Goal: Information Seeking & Learning: Learn about a topic

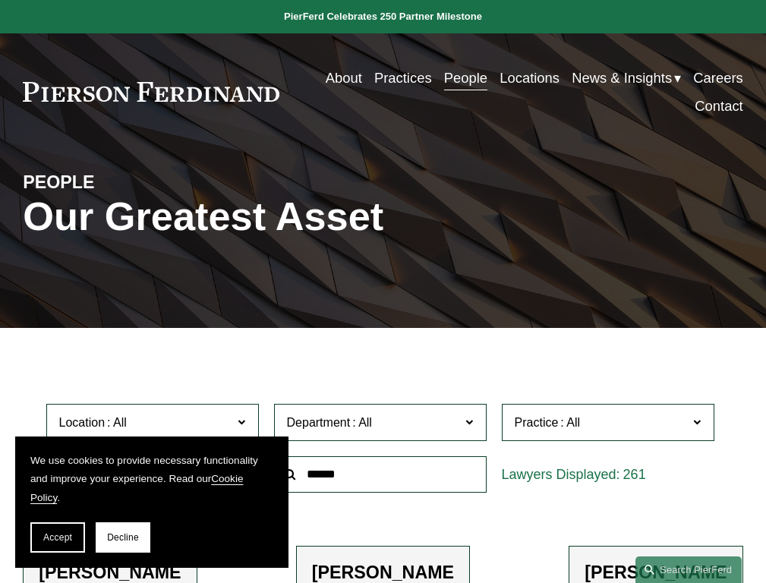
scroll to position [624, 0]
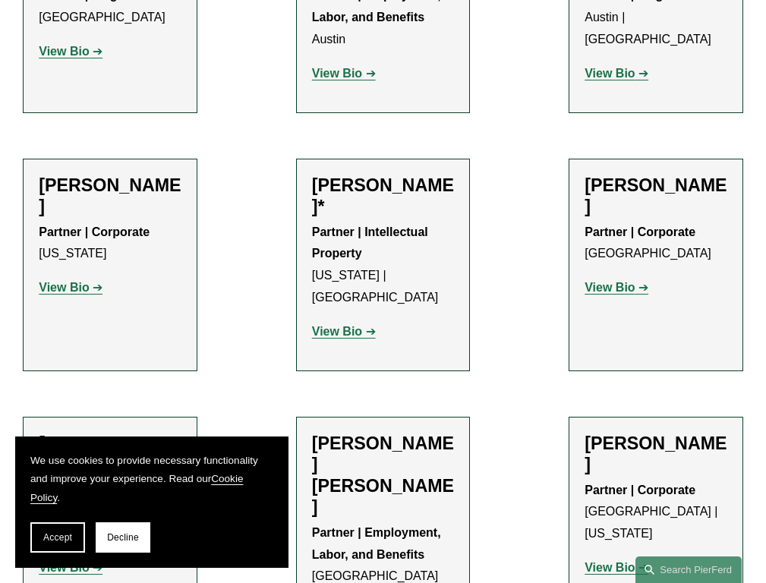
click at [344, 325] on strong "View Bio" at bounding box center [337, 331] width 50 height 13
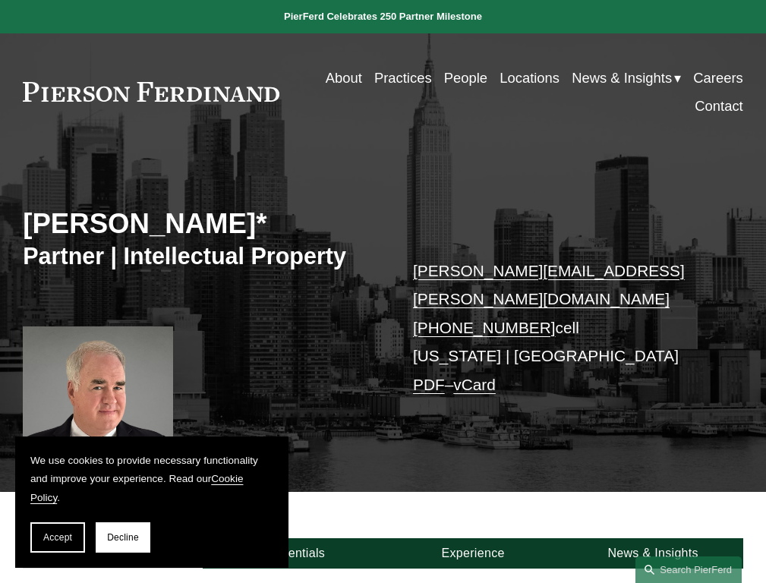
scroll to position [425, 0]
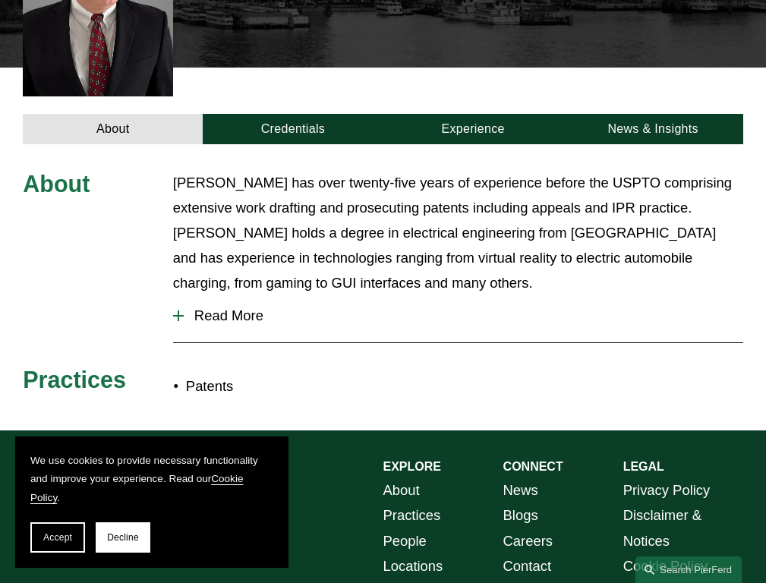
click at [458, 308] on span "Read More" at bounding box center [464, 316] width 560 height 17
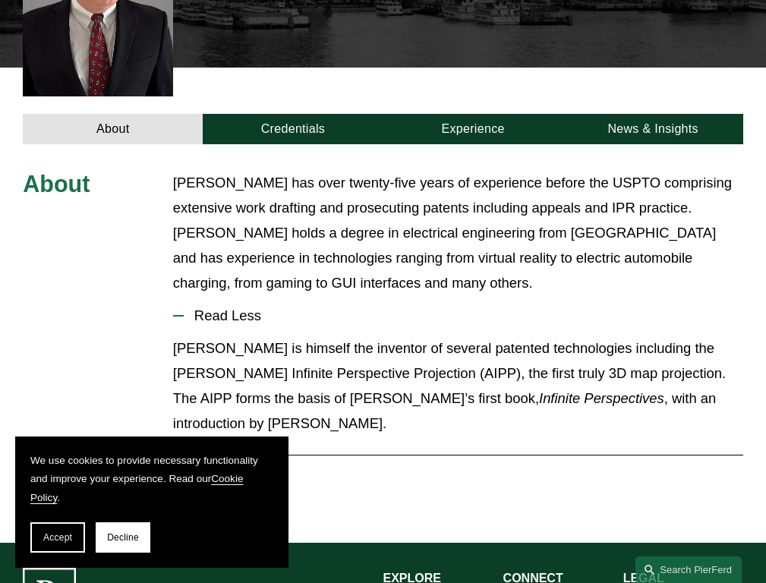
click at [472, 114] on link "Experience" at bounding box center [473, 129] width 180 height 31
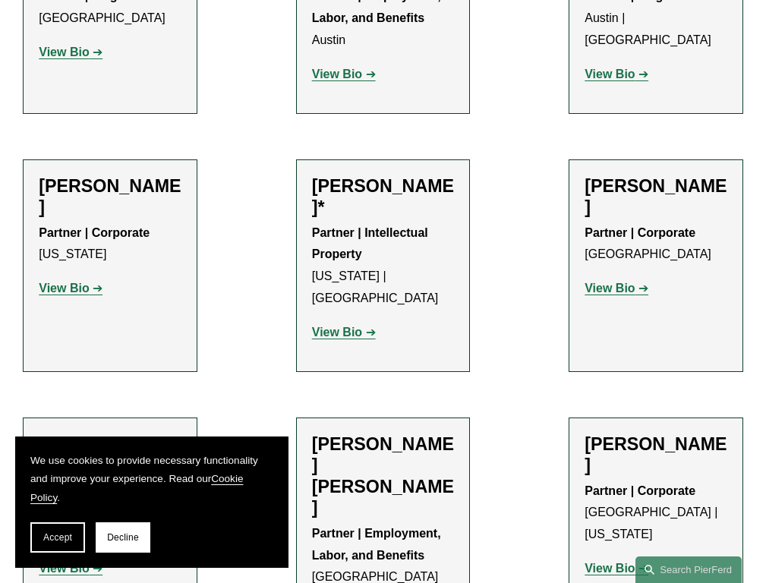
scroll to position [1097, 0]
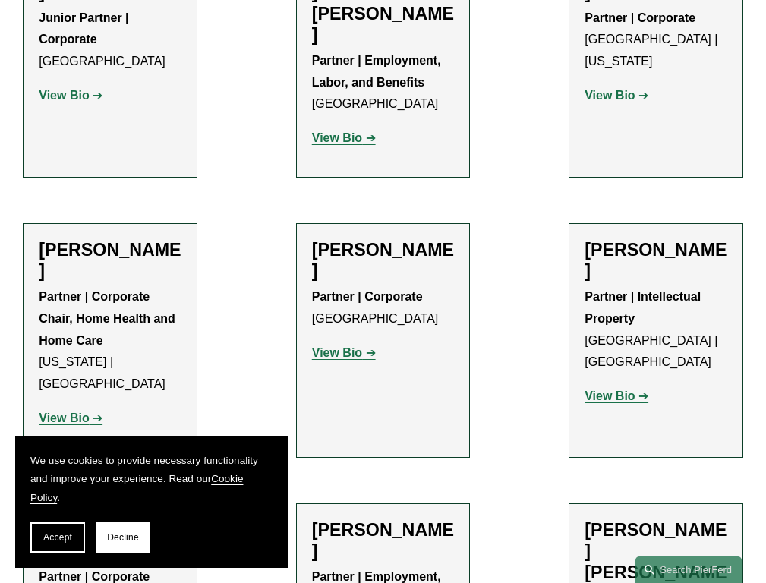
click at [617, 390] on strong "View Bio" at bounding box center [610, 396] width 50 height 13
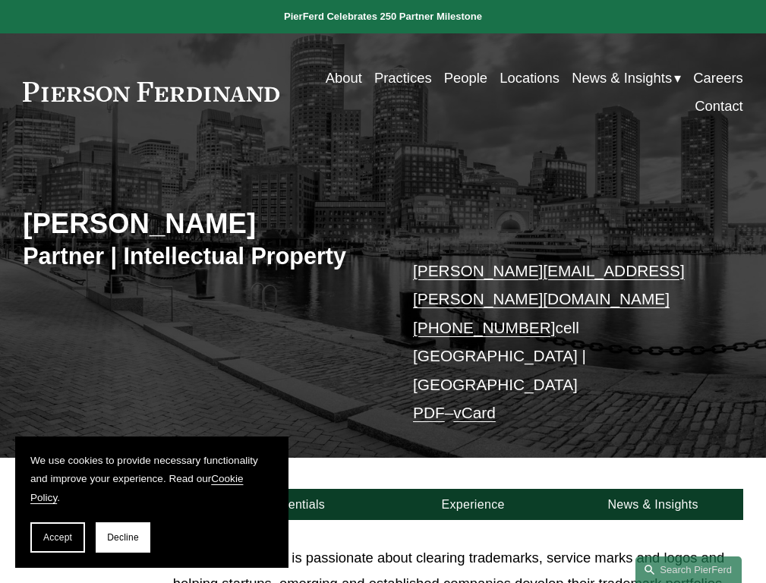
scroll to position [321, 0]
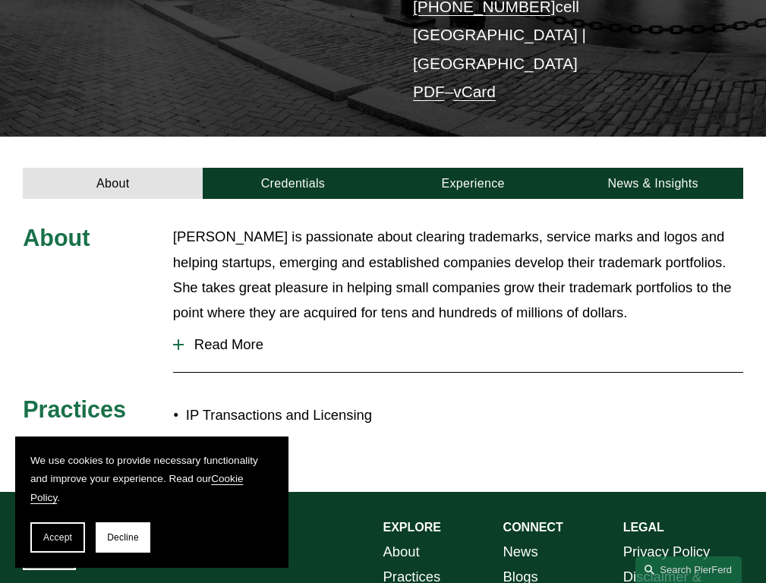
click at [458, 336] on span "Read More" at bounding box center [464, 344] width 560 height 17
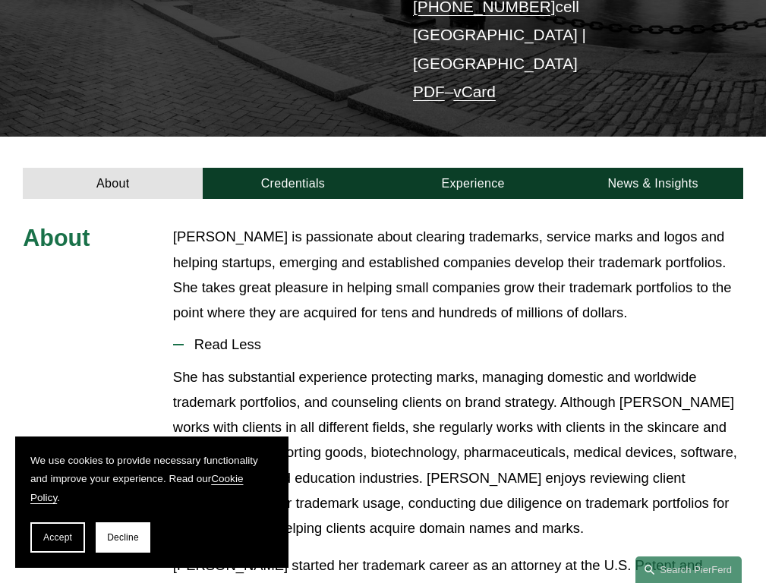
click at [472, 168] on link "Experience" at bounding box center [473, 183] width 180 height 31
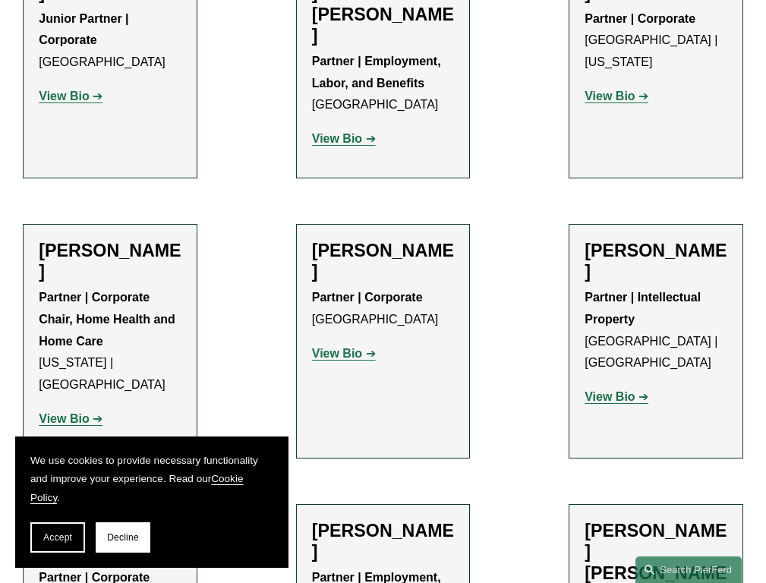
scroll to position [1571, 0]
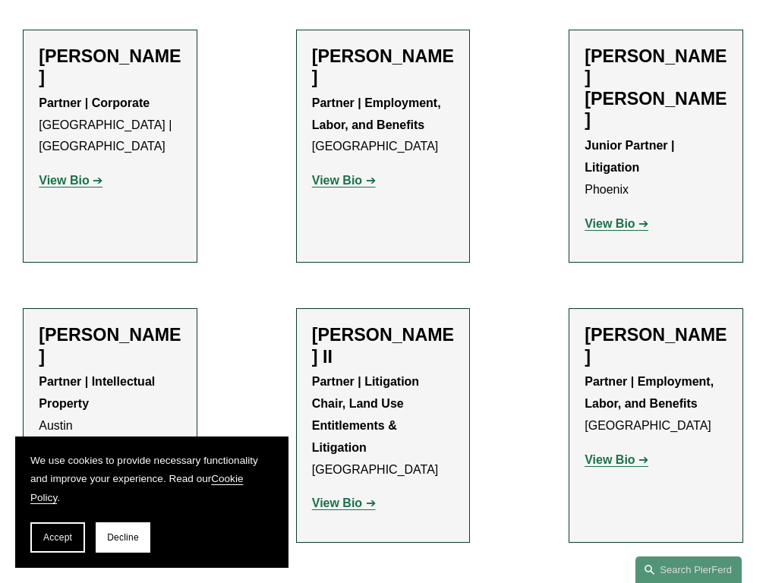
click at [71, 453] on strong "View Bio" at bounding box center [64, 459] width 50 height 13
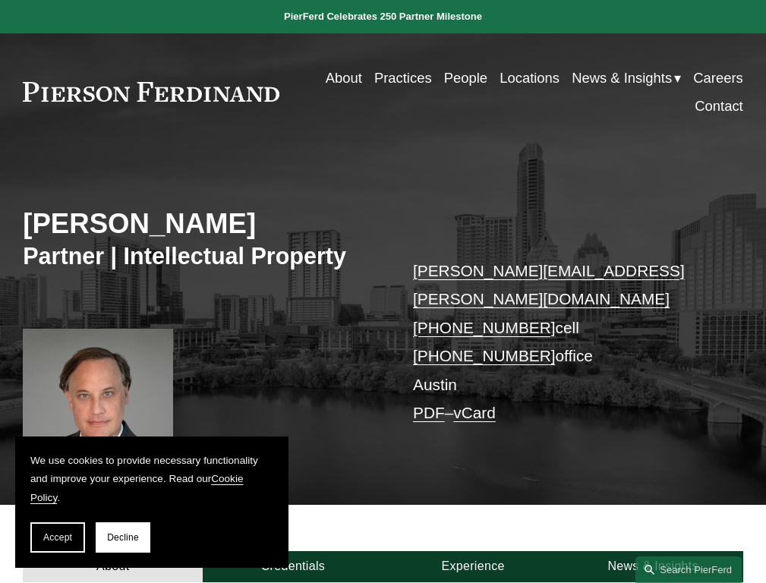
click at [472, 551] on link "Experience" at bounding box center [473, 566] width 180 height 31
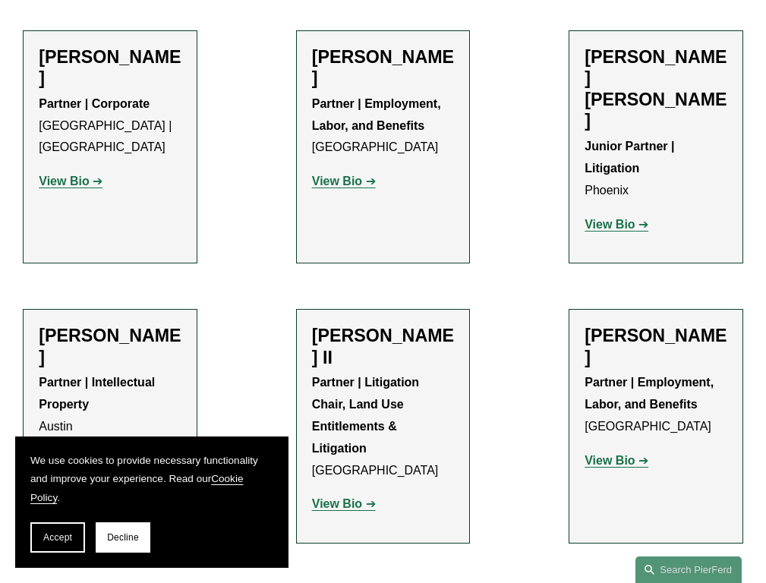
scroll to position [2044, 0]
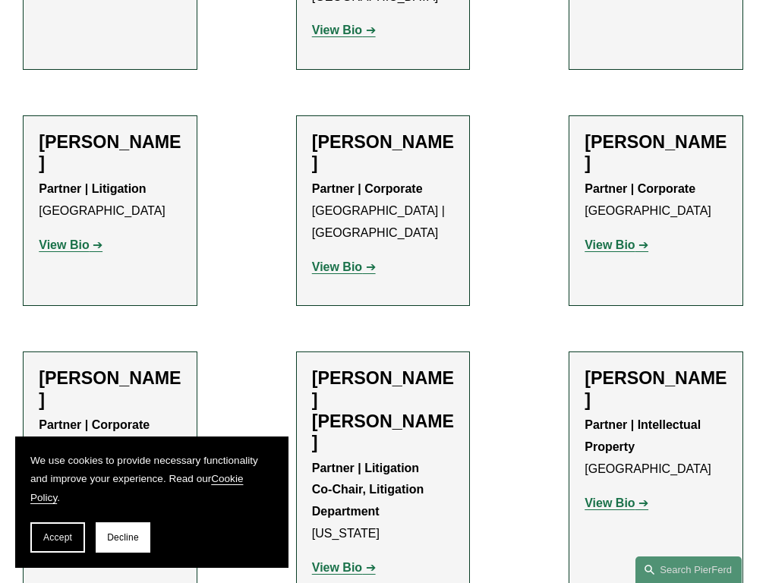
click at [617, 497] on strong "View Bio" at bounding box center [610, 503] width 50 height 13
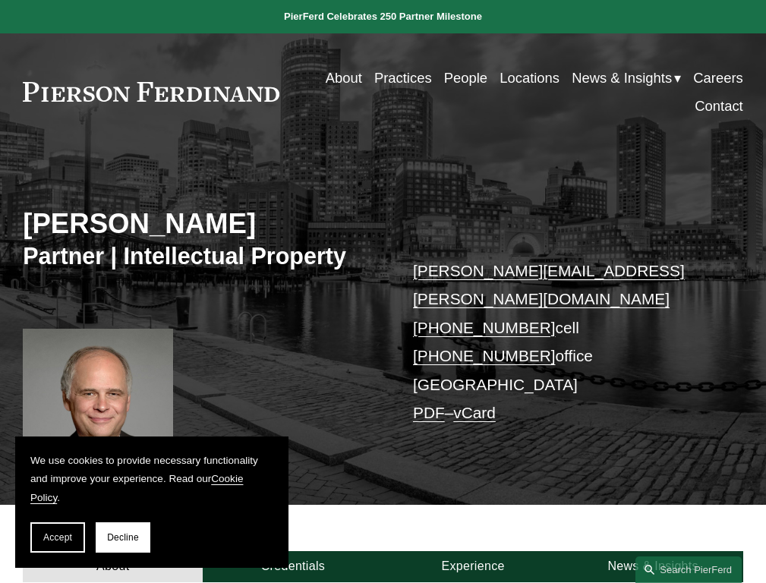
click at [472, 551] on link "Experience" at bounding box center [473, 566] width 180 height 31
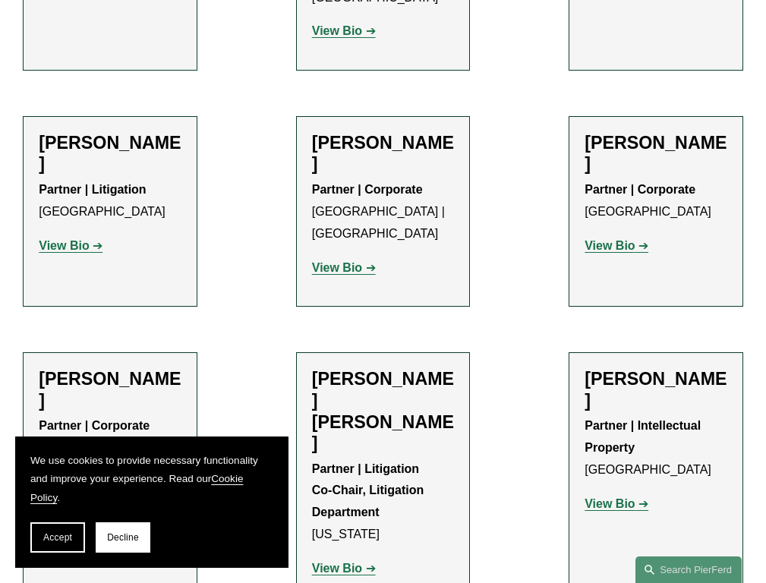
scroll to position [9920, 0]
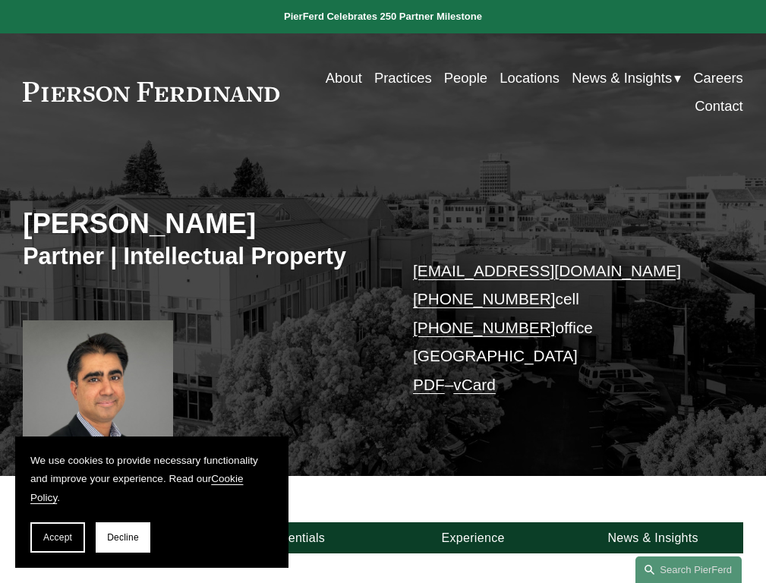
click at [472, 542] on link "Experience" at bounding box center [473, 538] width 180 height 31
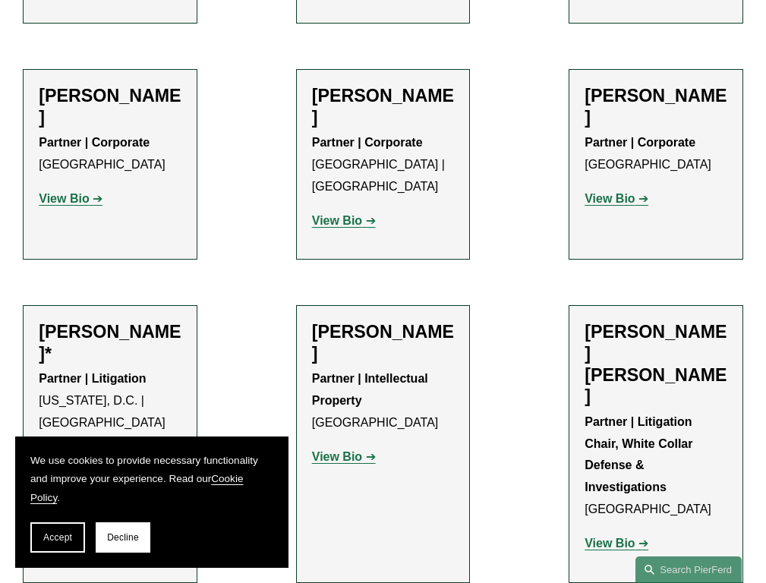
scroll to position [16589, 0]
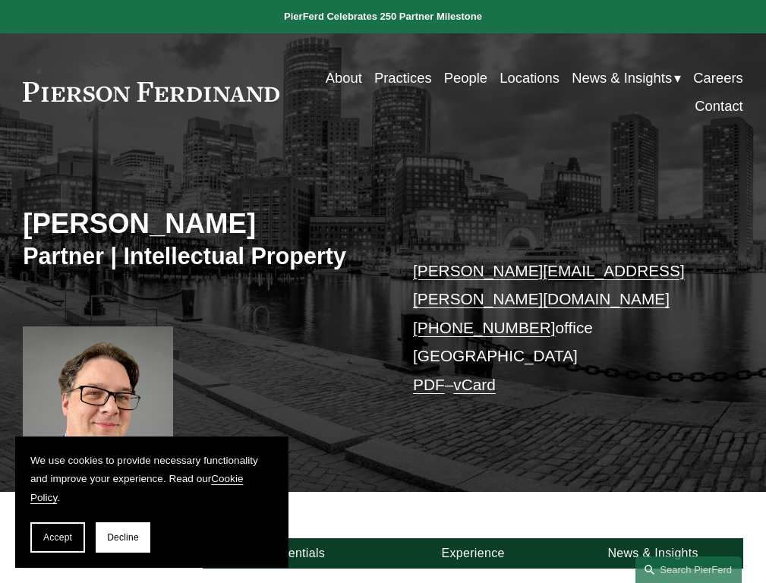
click at [472, 538] on link "Experience" at bounding box center [473, 553] width 180 height 31
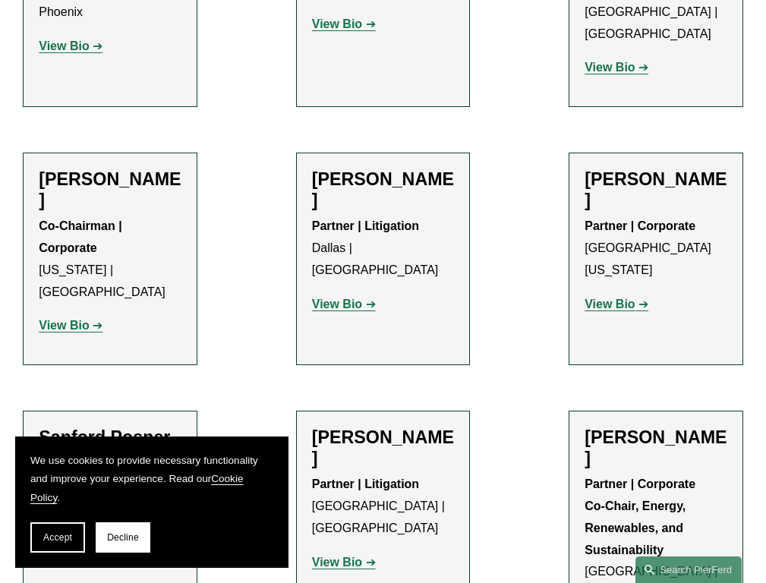
scroll to position [10372, 0]
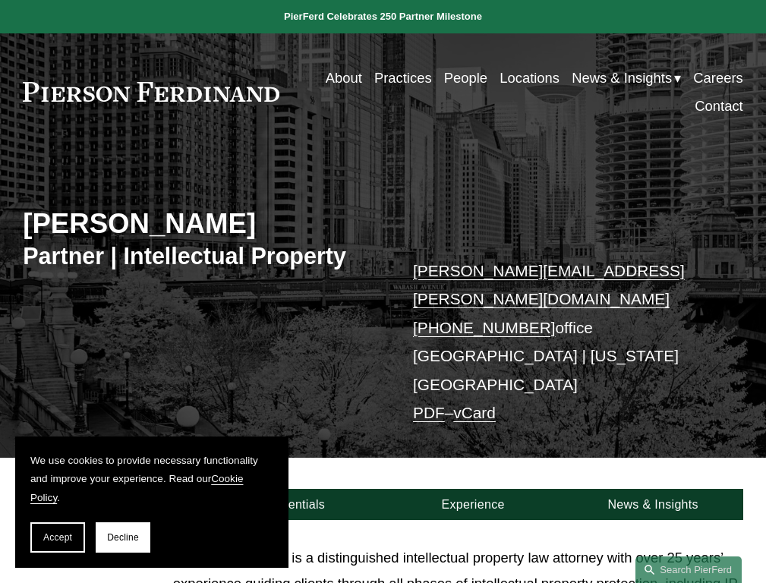
click at [472, 489] on link "Experience" at bounding box center [473, 504] width 180 height 31
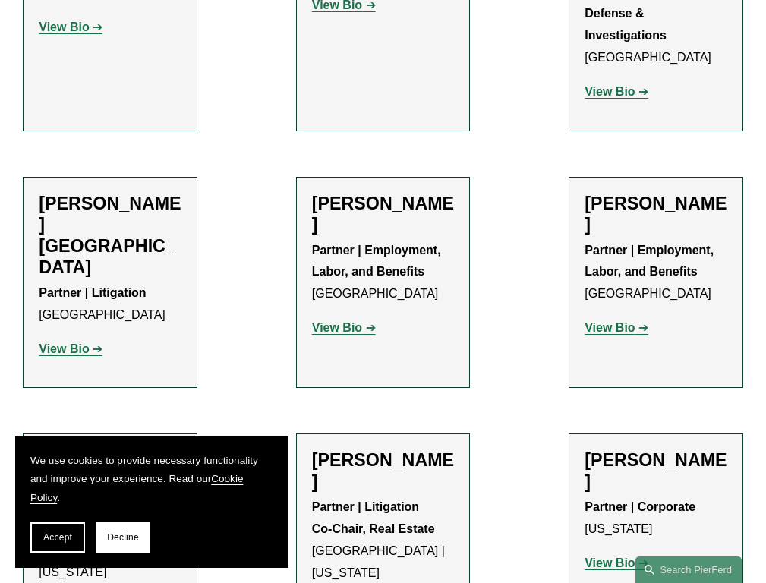
scroll to position [17667, 0]
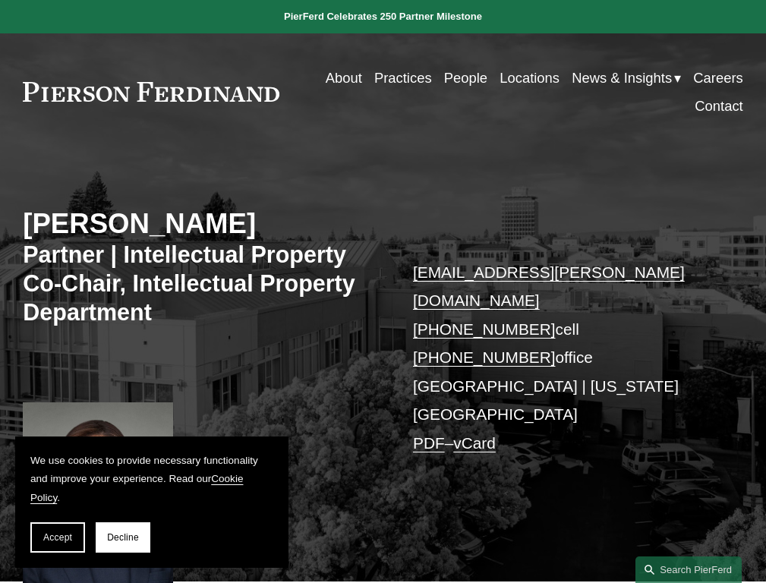
scroll to position [24, 0]
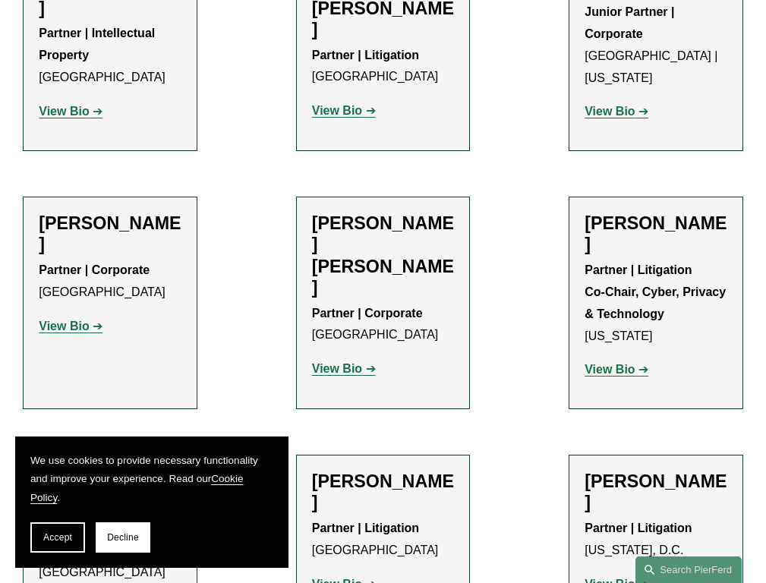
scroll to position [17666, 0]
